Goal: Task Accomplishment & Management: Manage account settings

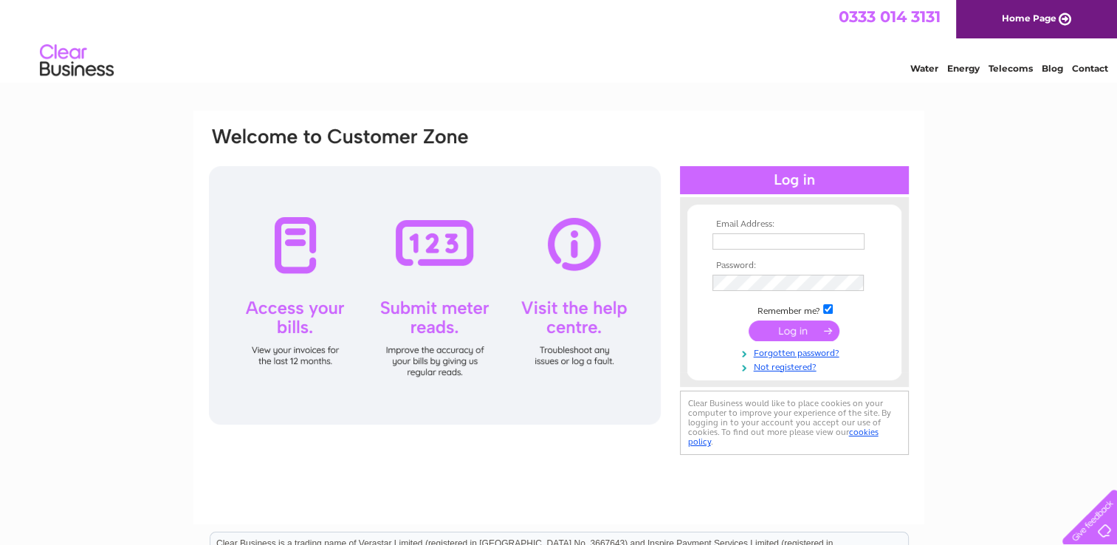
click at [797, 214] on div "Email Address: Password:" at bounding box center [794, 292] width 229 height 160
click at [784, 238] on input "text" at bounding box center [789, 241] width 152 height 16
type input "natdrake82@gmail.com"
click at [806, 335] on input "submit" at bounding box center [794, 331] width 91 height 21
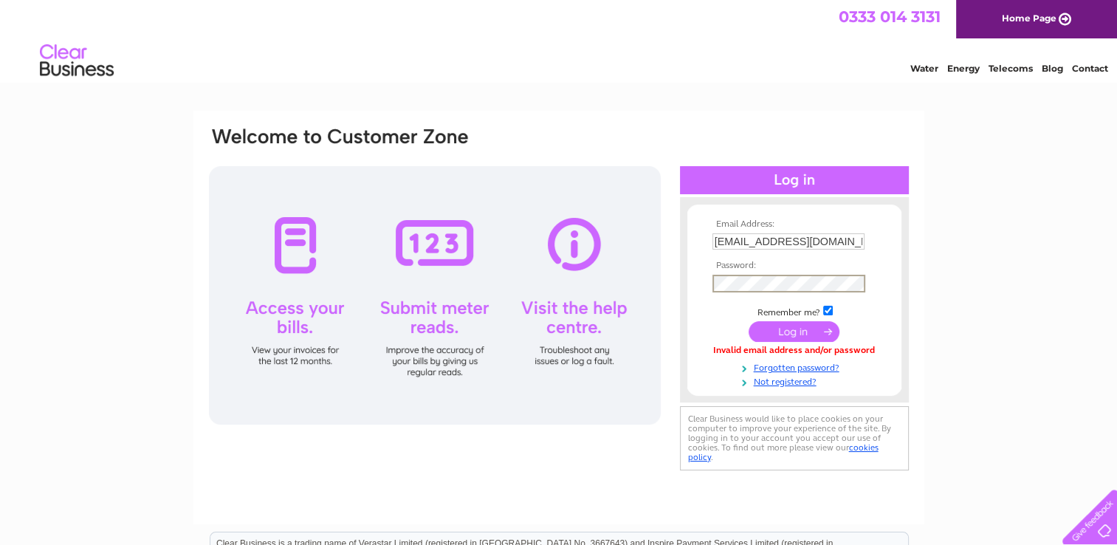
click at [813, 340] on input "submit" at bounding box center [794, 331] width 91 height 21
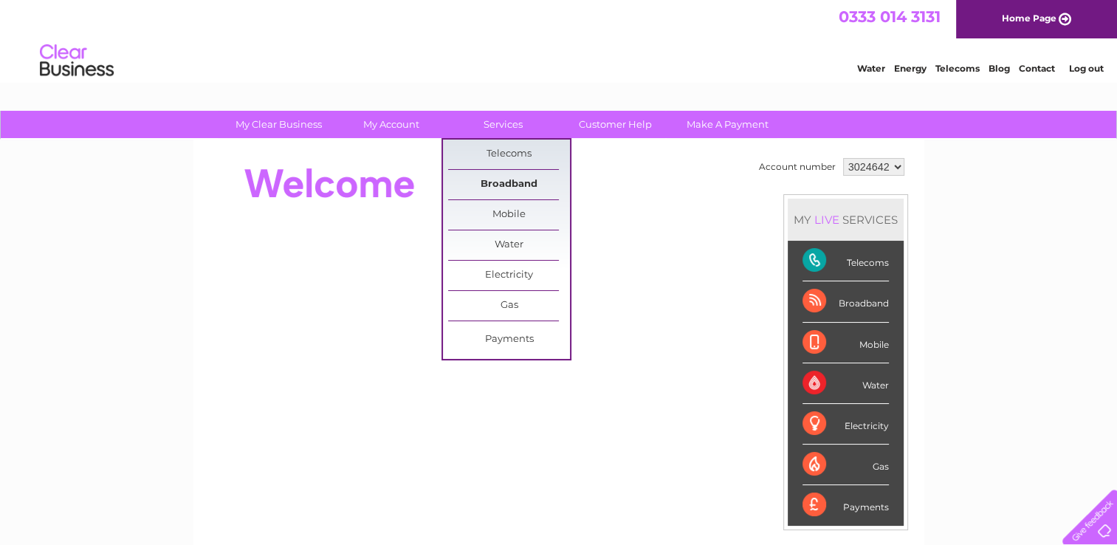
click at [509, 182] on link "Broadband" at bounding box center [509, 185] width 122 height 30
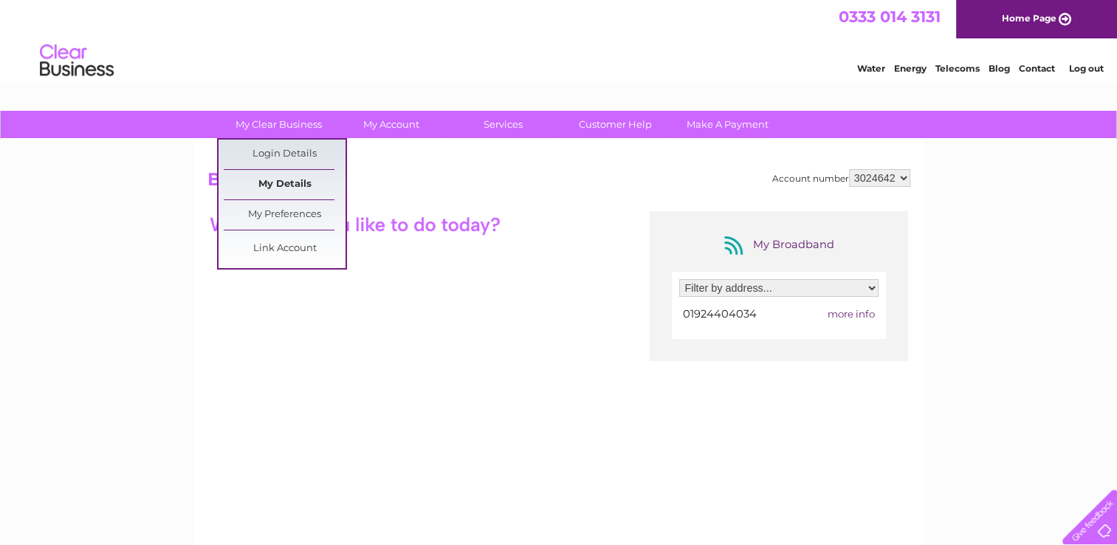
click at [301, 179] on link "My Details" at bounding box center [285, 185] width 122 height 30
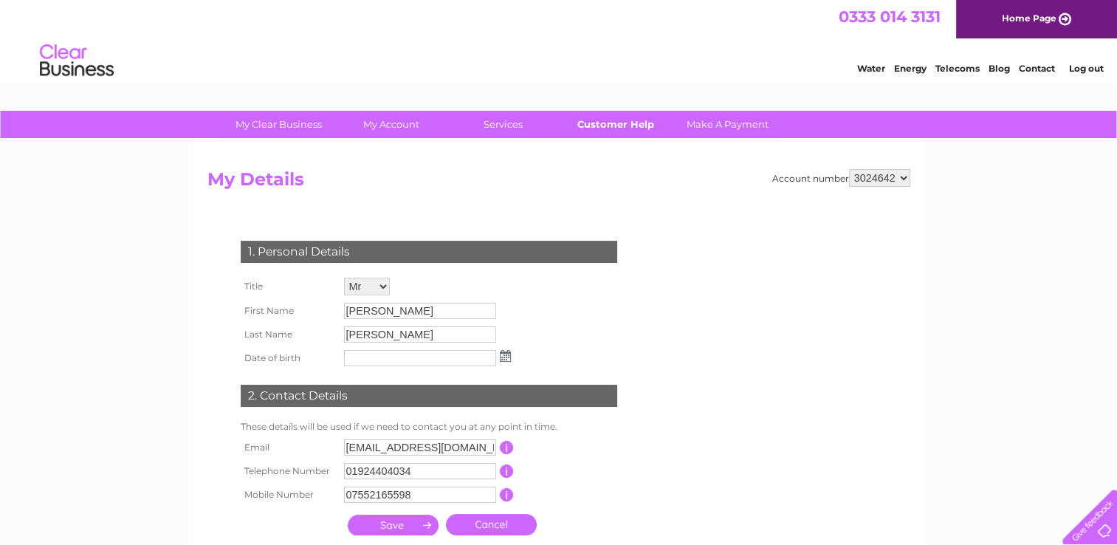
click at [603, 126] on link "Customer Help" at bounding box center [616, 124] width 122 height 27
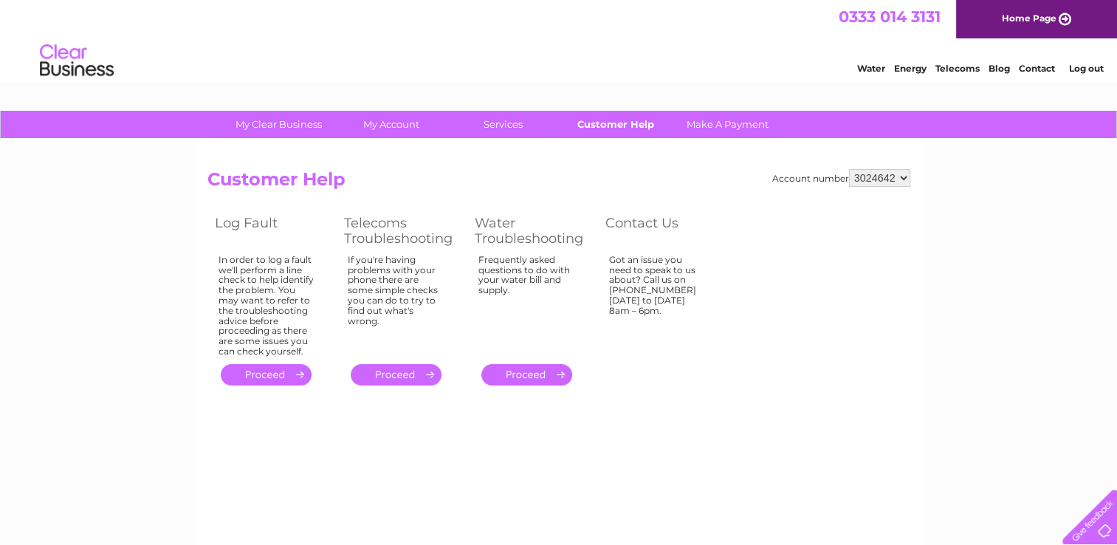
click at [639, 126] on link "Customer Help" at bounding box center [616, 124] width 122 height 27
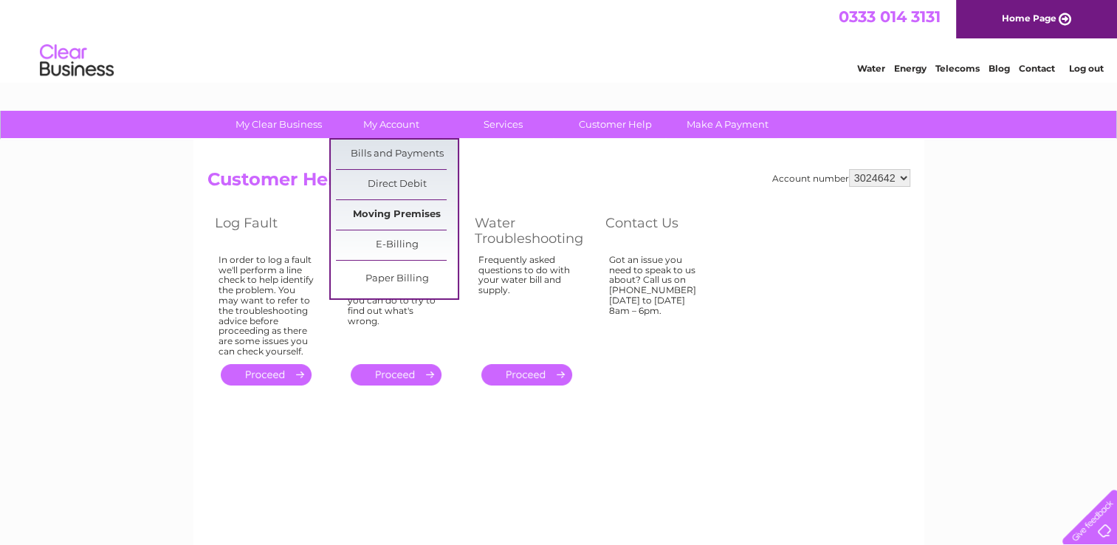
click at [405, 219] on link "Moving Premises" at bounding box center [397, 215] width 122 height 30
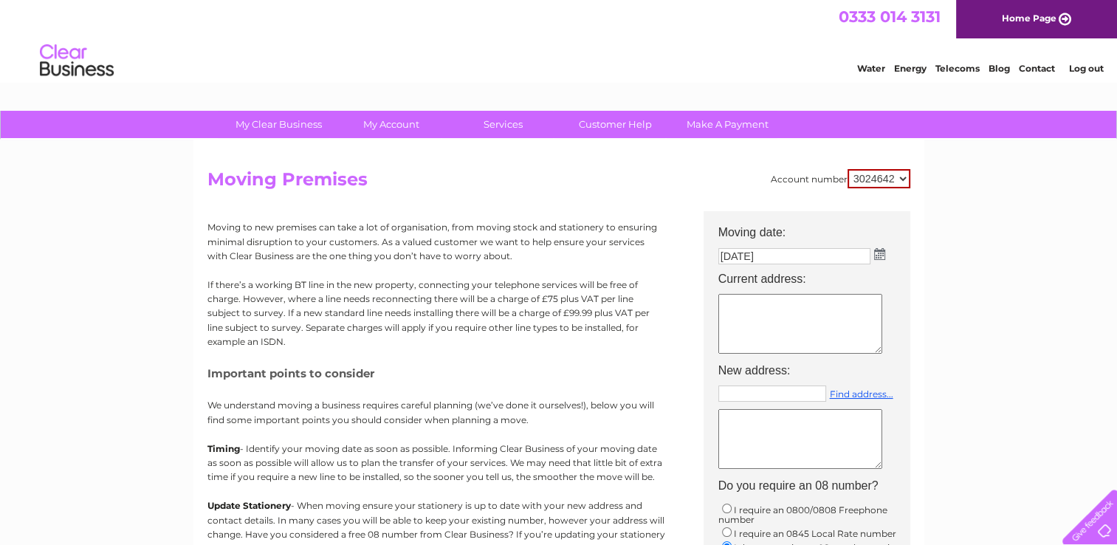
click at [780, 394] on input "text" at bounding box center [772, 393] width 108 height 16
type input "WF157NT"
drag, startPoint x: 809, startPoint y: 388, endPoint x: 657, endPoint y: 391, distance: 151.4
click at [657, 391] on div "Account number 3024642 Moving Premises Moving to new premises can take a lot of…" at bounding box center [558, 439] width 703 height 540
type input "Enter postcode..."
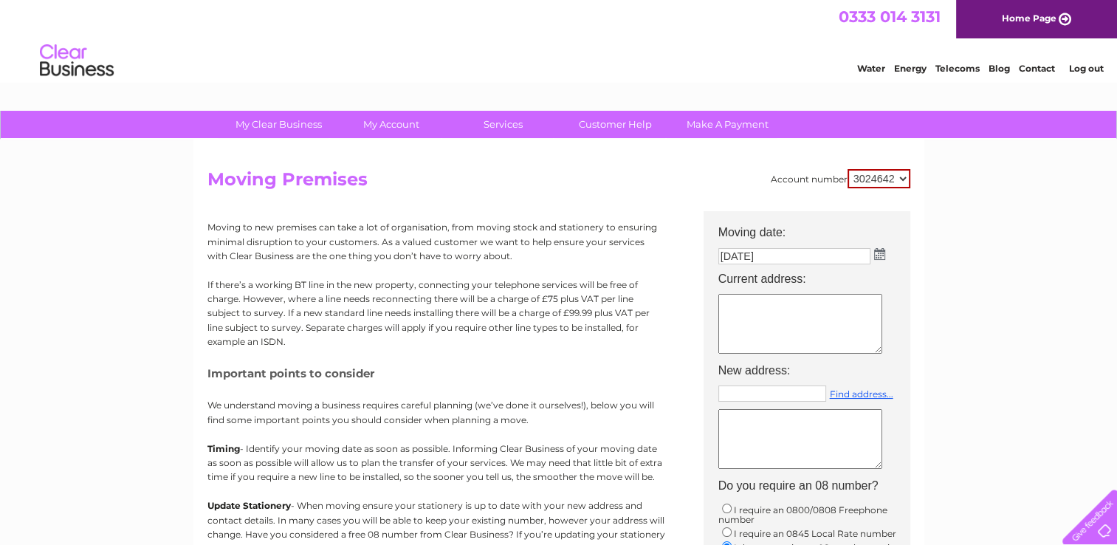
type input "Enter postcode..."
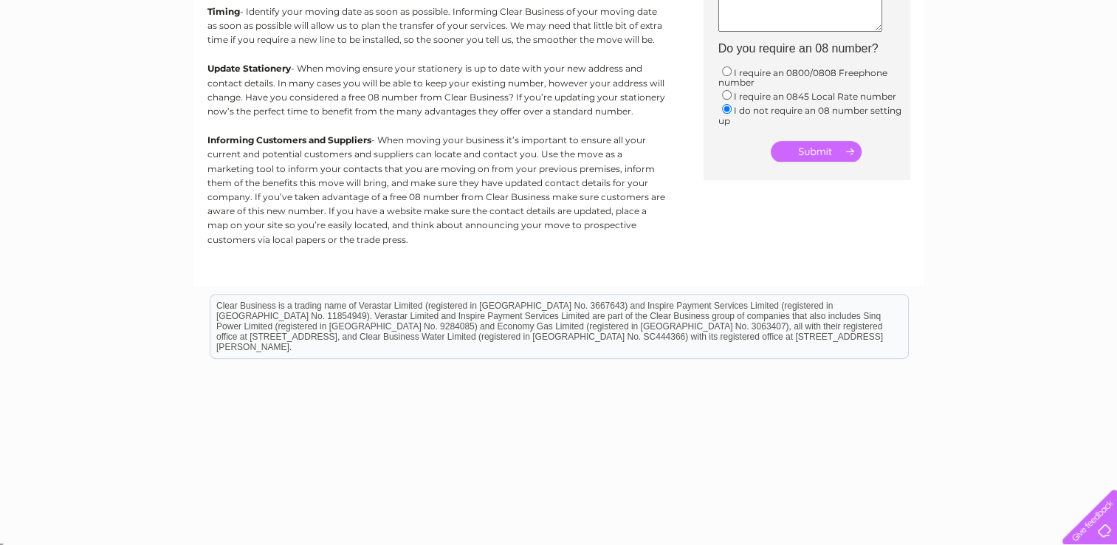
scroll to position [441, 0]
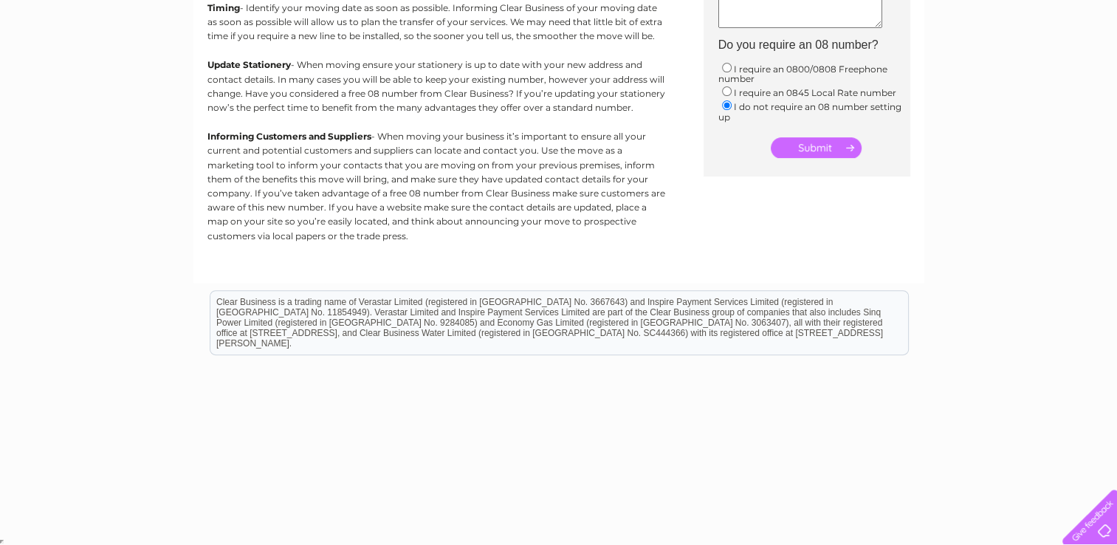
type input "Enter postcode..."
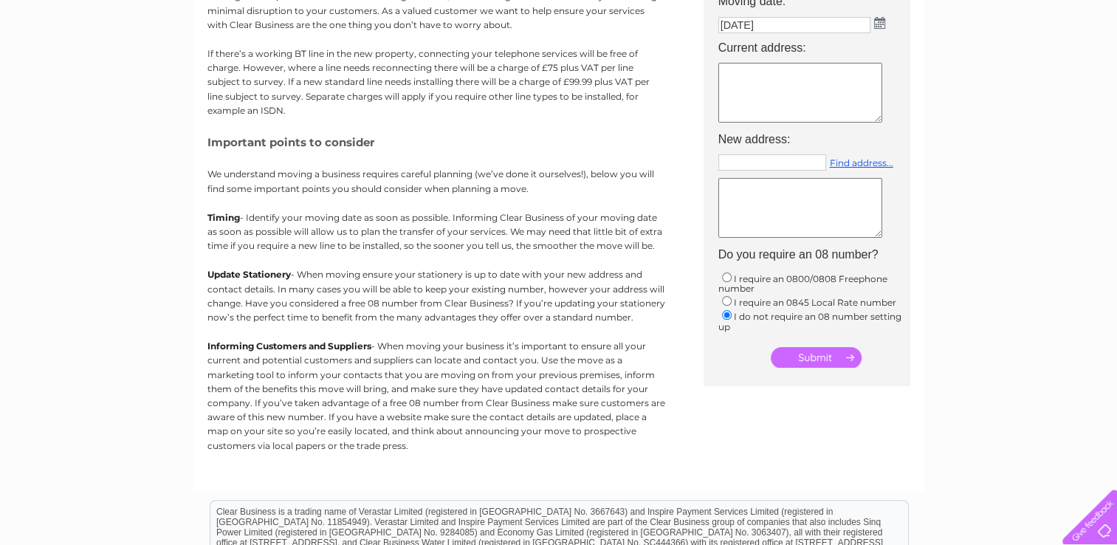
scroll to position [219, 0]
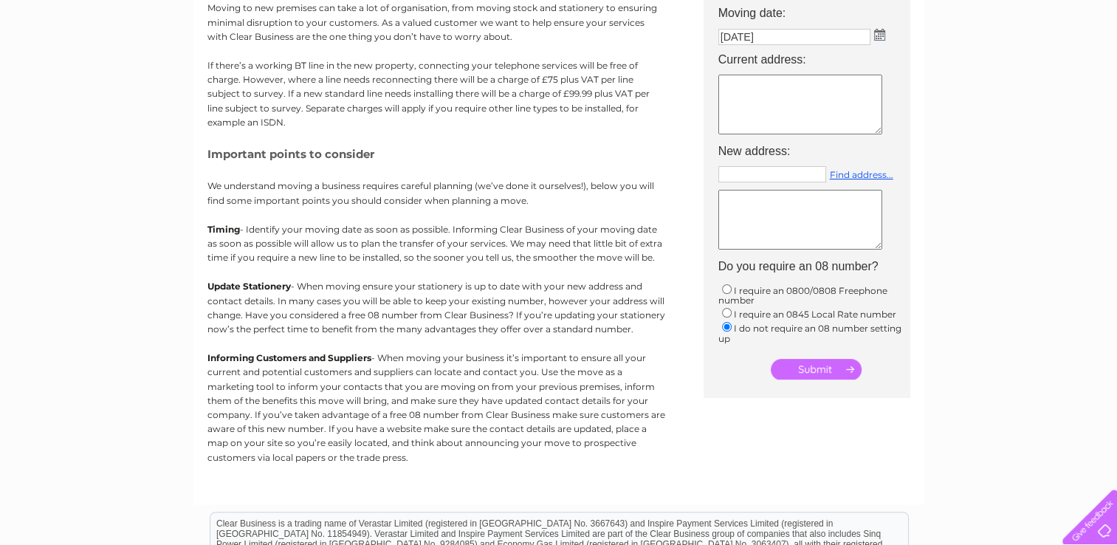
type input "Enter postcode..."
click at [760, 89] on textarea at bounding box center [800, 105] width 164 height 60
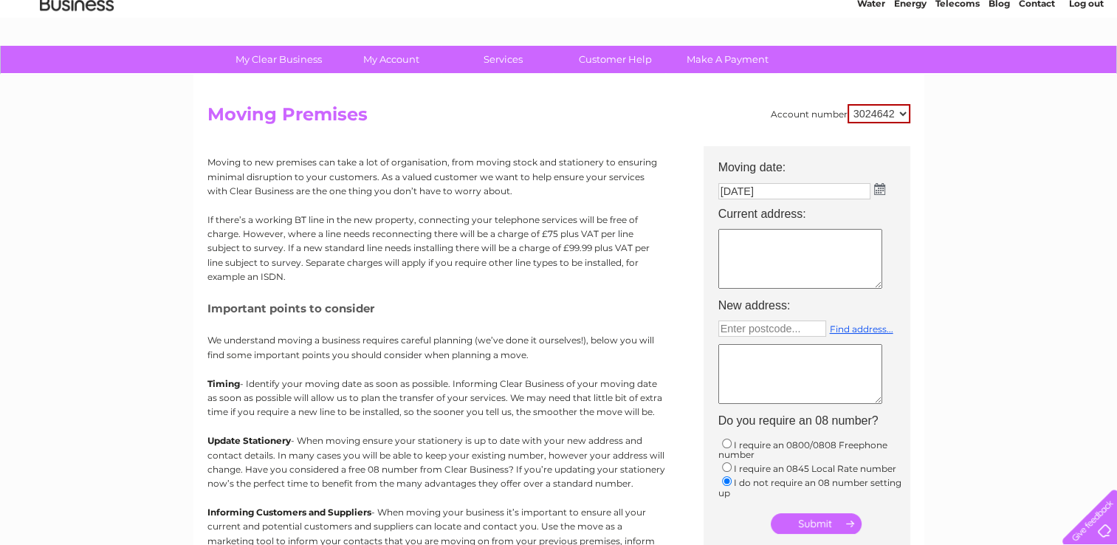
scroll to position [0, 0]
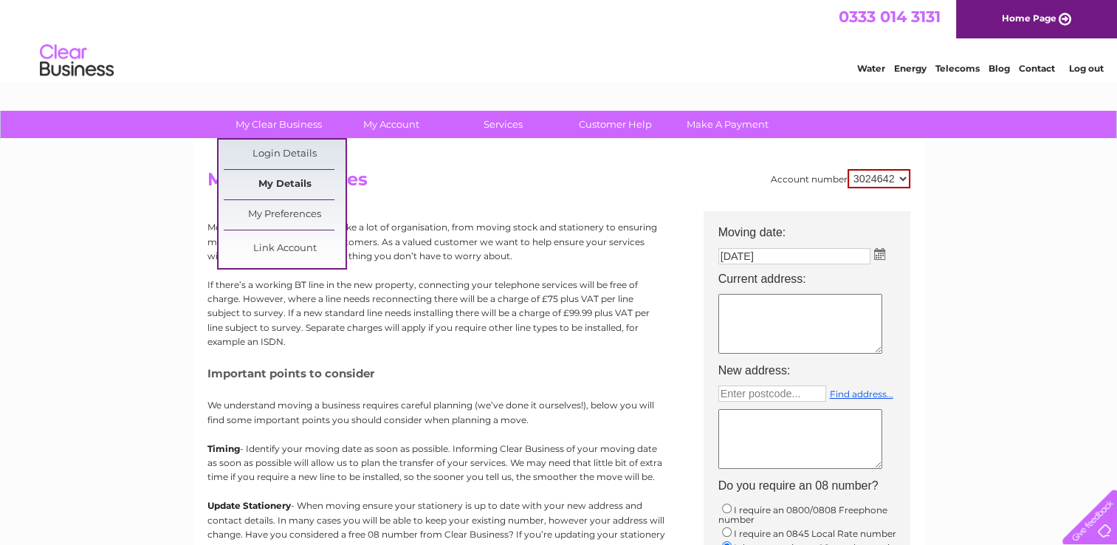
click at [282, 183] on link "My Details" at bounding box center [285, 185] width 122 height 30
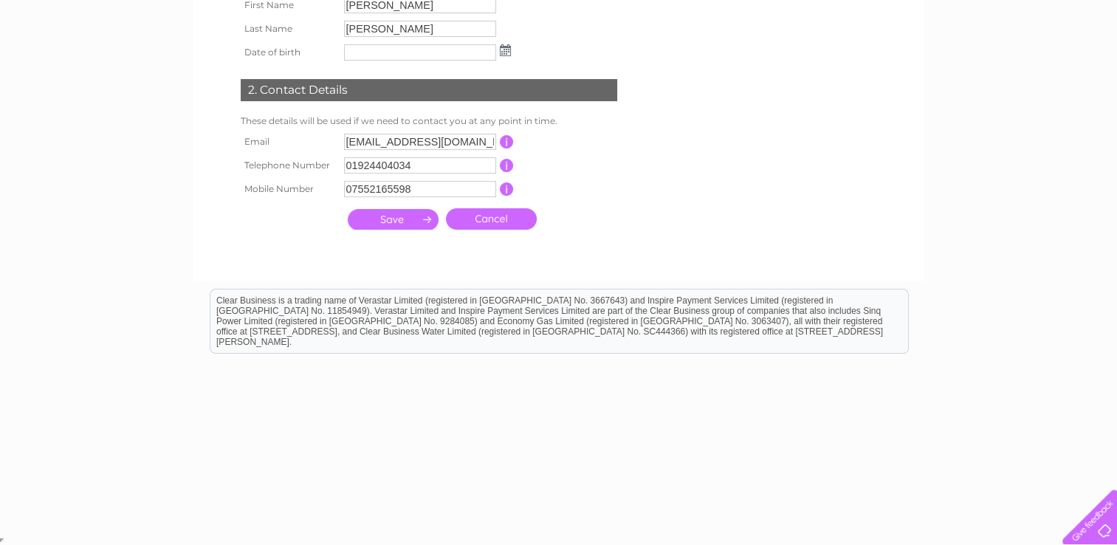
scroll to position [11, 0]
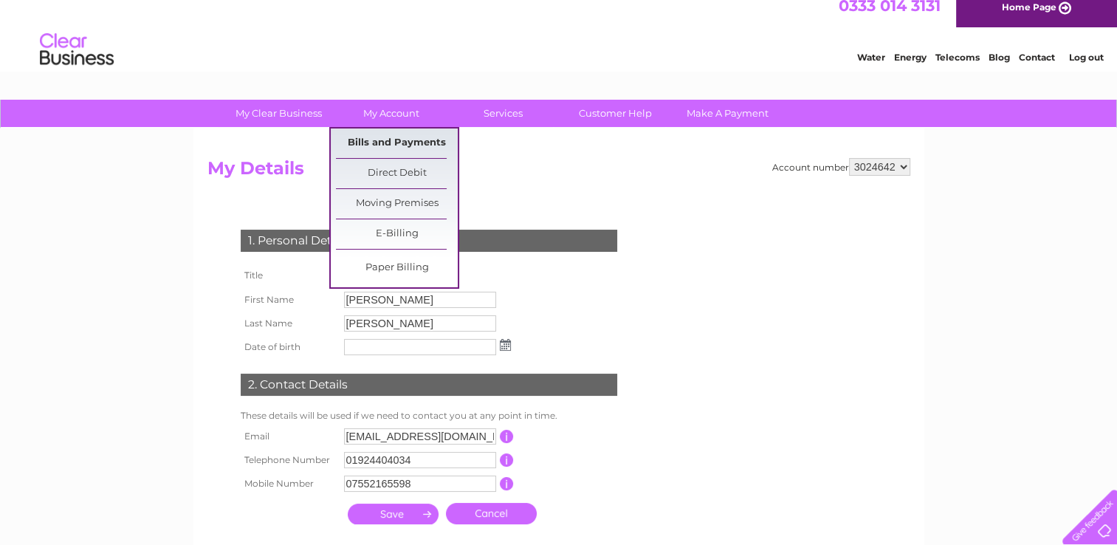
click at [408, 143] on link "Bills and Payments" at bounding box center [397, 143] width 122 height 30
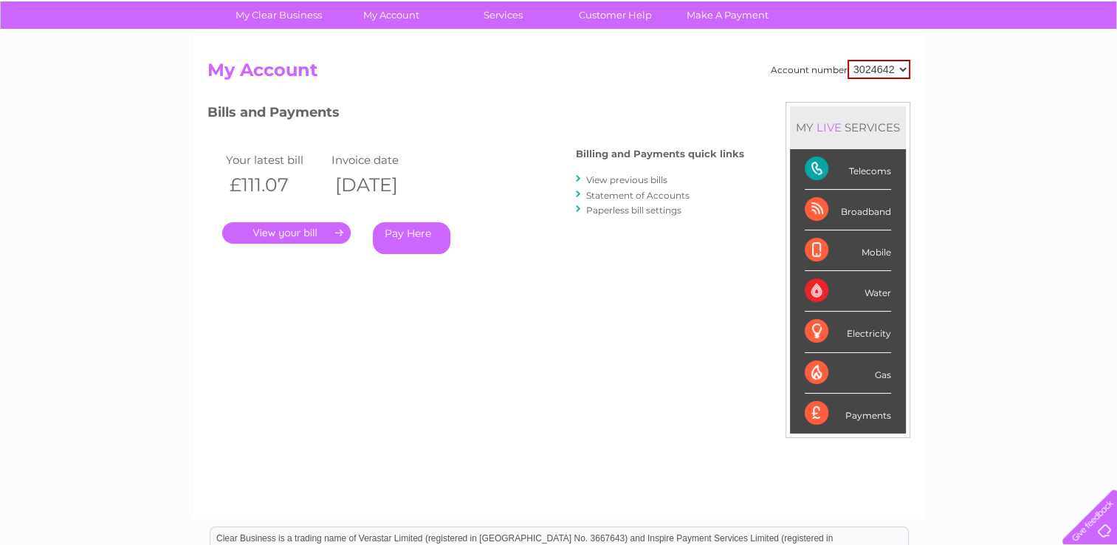
scroll to position [148, 0]
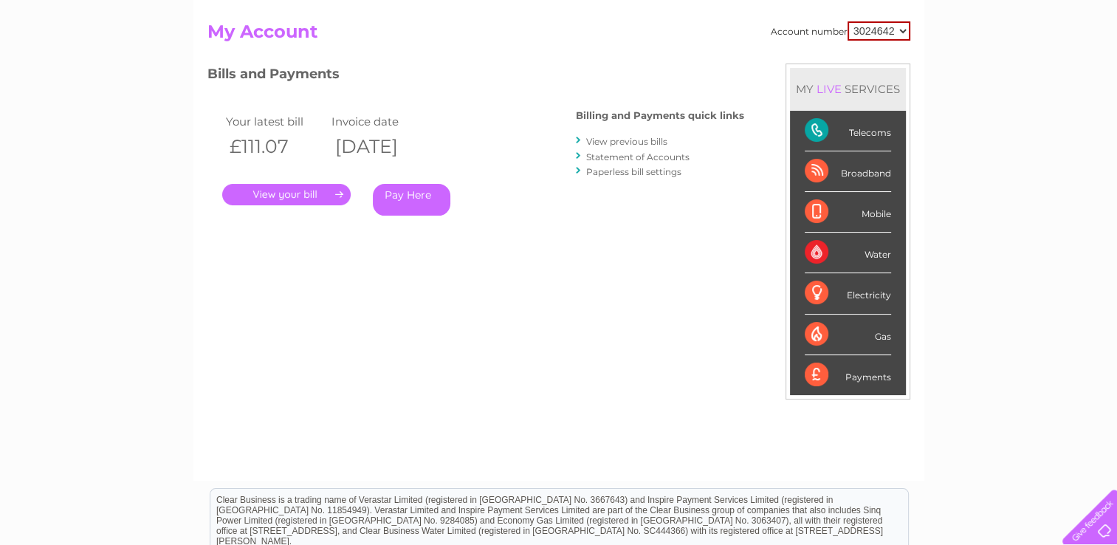
click at [298, 195] on link "." at bounding box center [286, 194] width 128 height 21
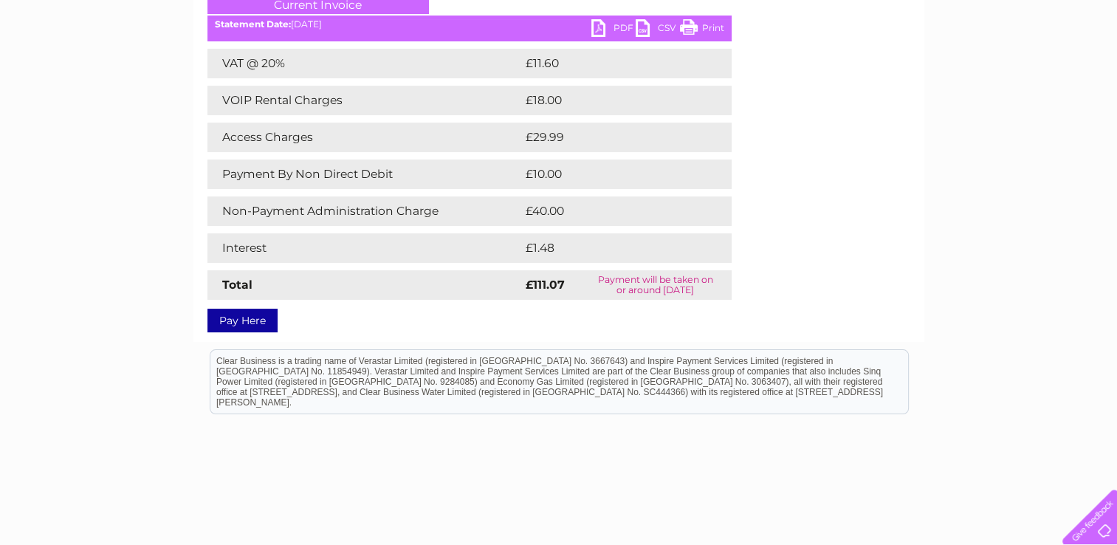
scroll to position [222, 0]
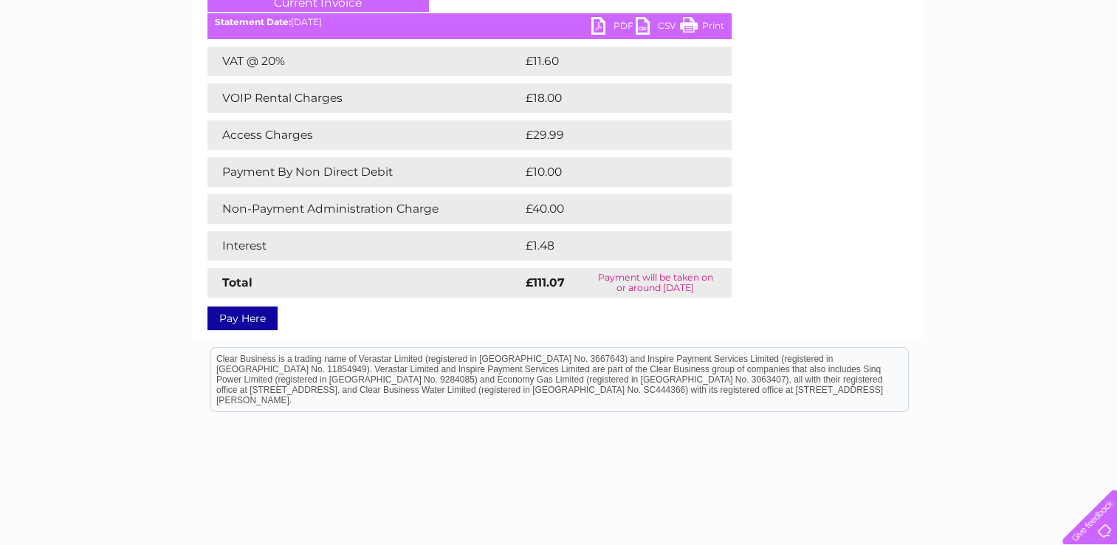
click at [608, 19] on link "PDF" at bounding box center [613, 27] width 44 height 21
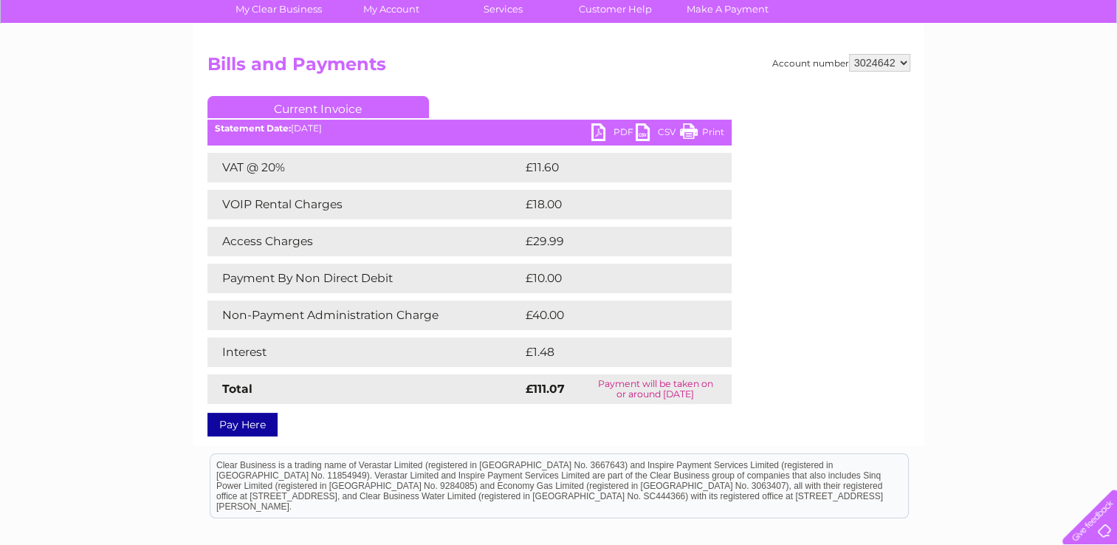
scroll to position [0, 0]
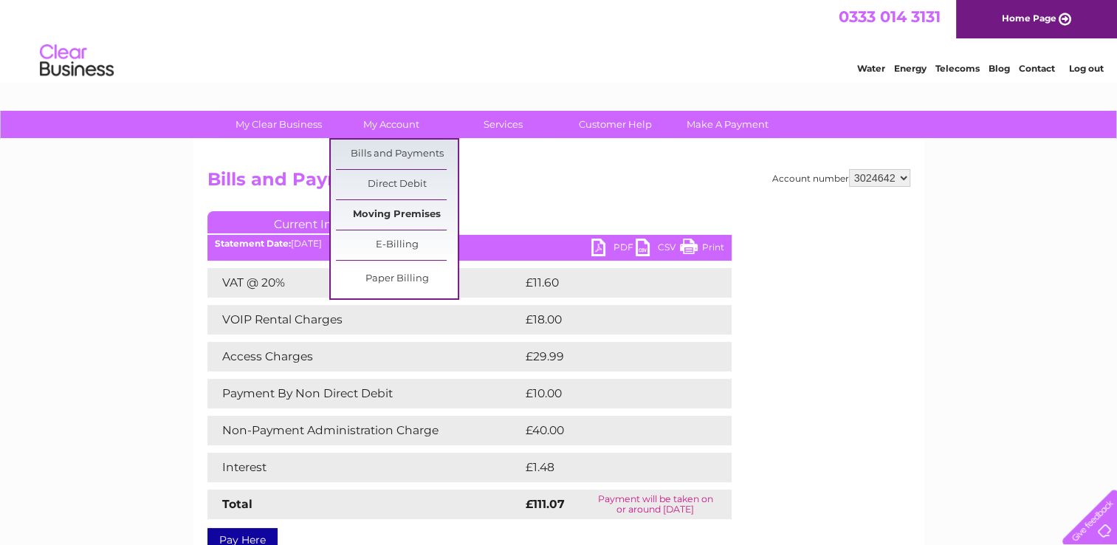
click at [408, 208] on link "Moving Premises" at bounding box center [397, 215] width 122 height 30
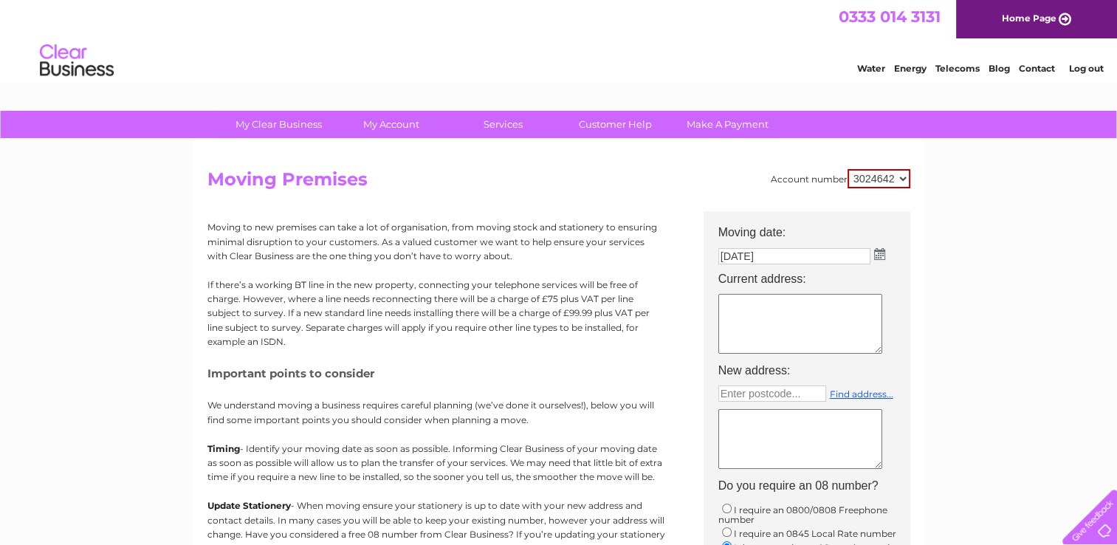
click at [768, 307] on textarea at bounding box center [800, 324] width 164 height 60
type textarea "[STREET_ADDRESS]"
click at [771, 441] on textarea at bounding box center [800, 439] width 164 height 60
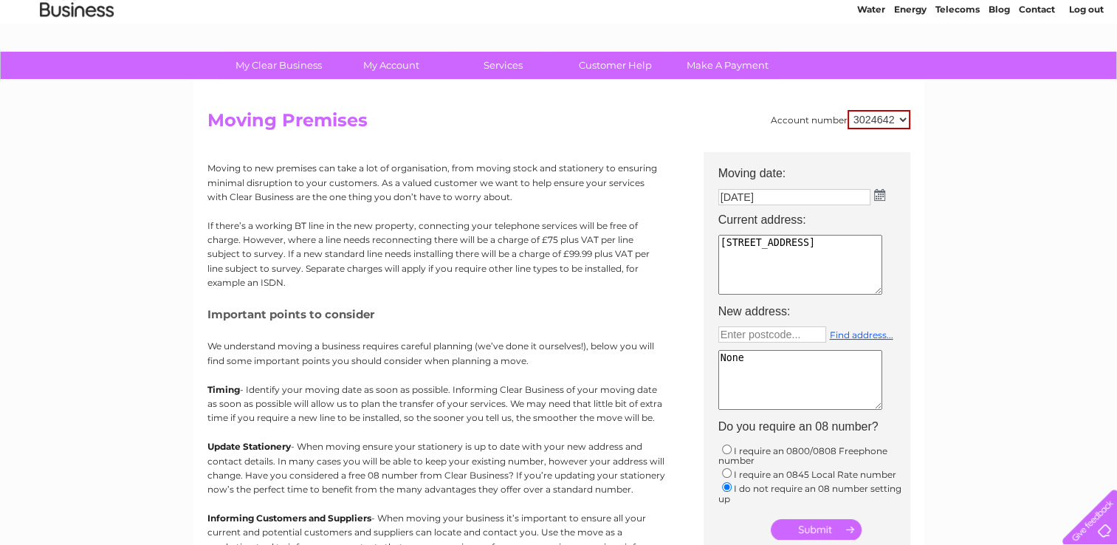
scroll to position [148, 0]
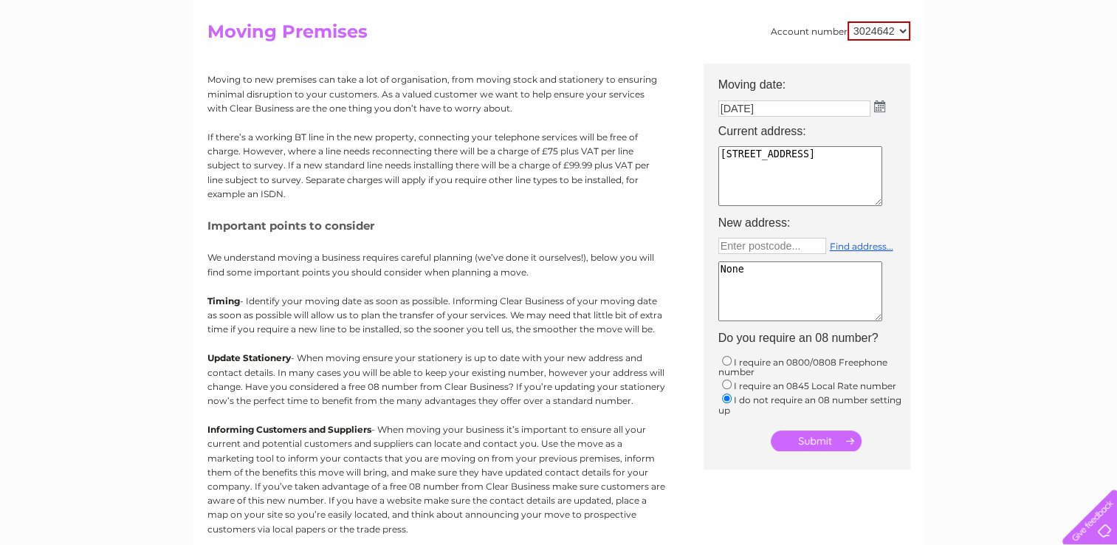
type textarea "None"
click at [840, 435] on input "submit" at bounding box center [816, 440] width 91 height 21
